Goal: Task Accomplishment & Management: Use online tool/utility

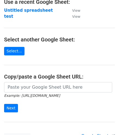
scroll to position [38, 0]
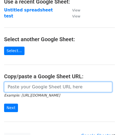
click at [60, 87] on input "url" at bounding box center [58, 87] width 108 height 10
paste input "https://docs.google.com/spreadsheets/d/1uQvir3vgDKcI_c-vr8g6ndcGLyR4koZdyWYYpDK…"
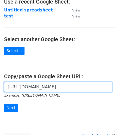
scroll to position [0, 118]
type input "https://docs.google.com/spreadsheets/d/1uQvir3vgDKcI_c-vr8g6ndcGLyR4koZdyWYYpDK…"
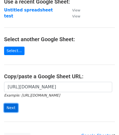
scroll to position [0, 0]
click at [11, 107] on input "Next" at bounding box center [11, 108] width 14 height 8
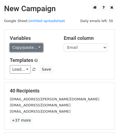
click at [27, 46] on link "Copy/paste..." at bounding box center [26, 47] width 33 height 8
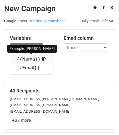
click at [42, 58] on icon at bounding box center [44, 59] width 4 height 4
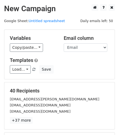
scroll to position [76, 0]
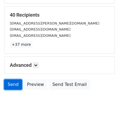
click at [15, 81] on link "Send" at bounding box center [13, 84] width 18 height 10
